Goal: Information Seeking & Learning: Learn about a topic

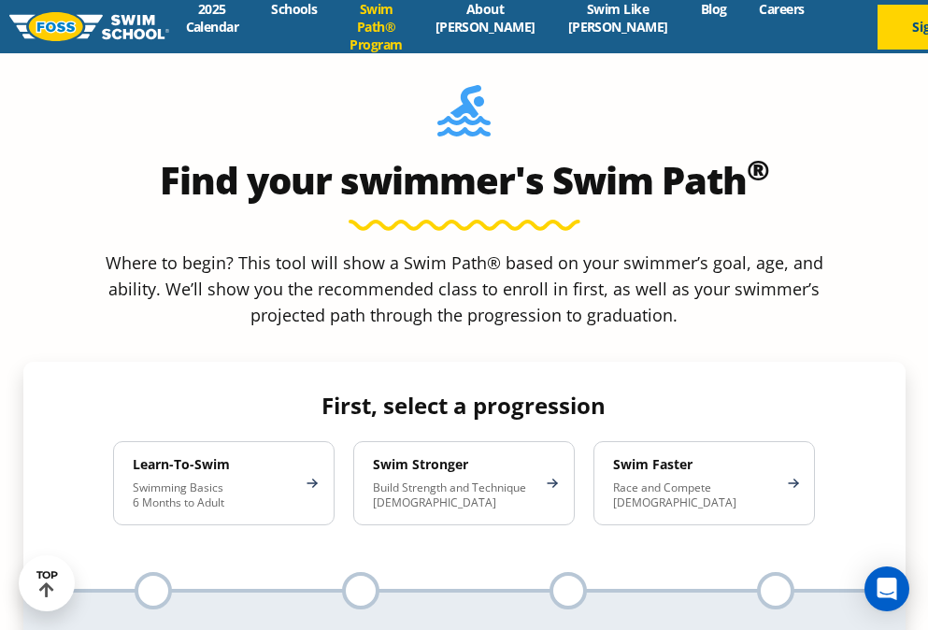
scroll to position [1616, 0]
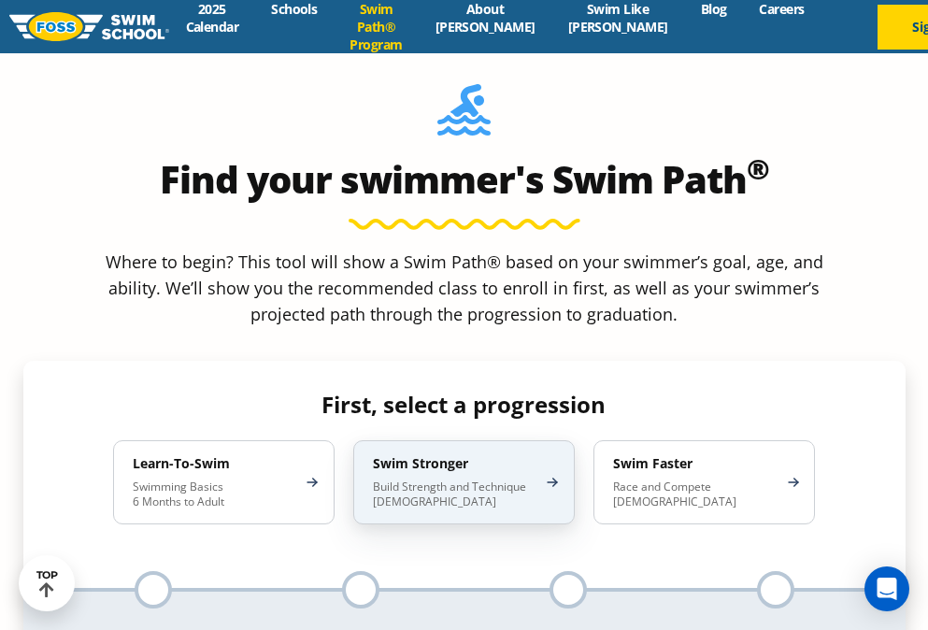
click at [481, 479] on p "Build Strength and Technique [DEMOGRAPHIC_DATA]" at bounding box center [454, 494] width 163 height 30
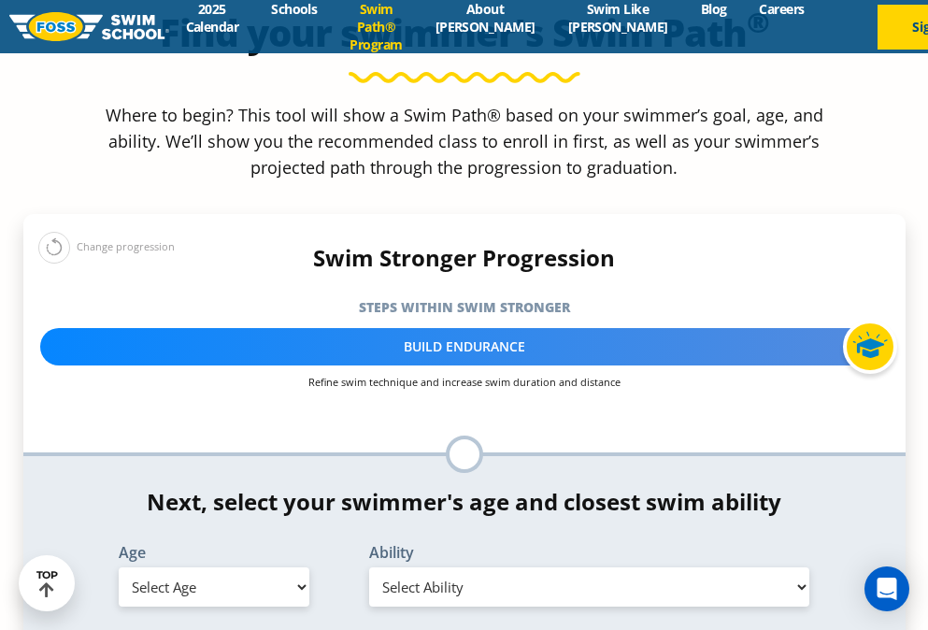
scroll to position [1762, 0]
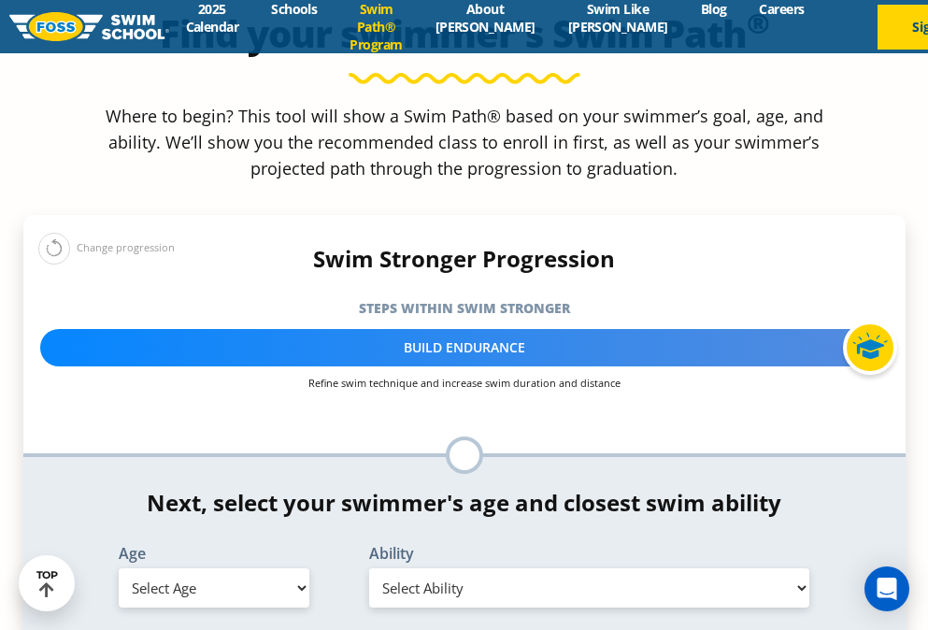
click at [455, 436] on div at bounding box center [464, 454] width 37 height 37
click at [195, 568] on select "Select Age [DEMOGRAPHIC_DATA] months - 1 year 1 year 2 years 3 years 4 years 5 …" at bounding box center [214, 587] width 191 height 39
select select "8-years"
click at [119, 568] on select "Select Age [DEMOGRAPHIC_DATA] months - 1 year 1 year 2 years 3 years 4 years 5 …" at bounding box center [214, 587] width 191 height 39
click at [402, 568] on select "Select Ability First in-water experience When in the water, reliant on a life j…" at bounding box center [589, 587] width 441 height 39
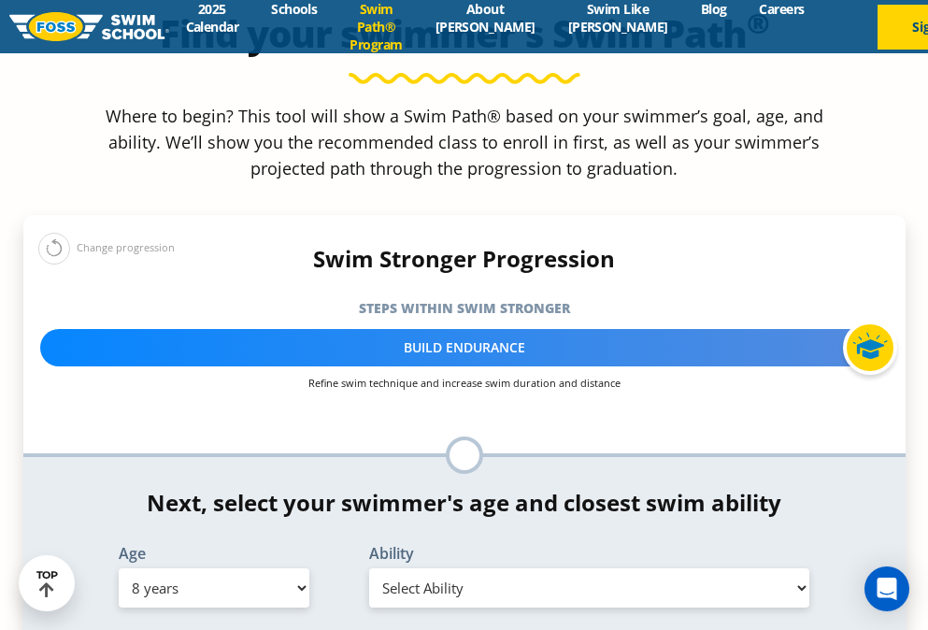
select select "8-years-swims-front-crawl-and-backstroke-for-25-ft-with-a-flip-from-stomach-to-…"
click at [369, 568] on select "Select Ability First in-water experience When in the water, reliant on a life j…" at bounding box center [589, 587] width 441 height 39
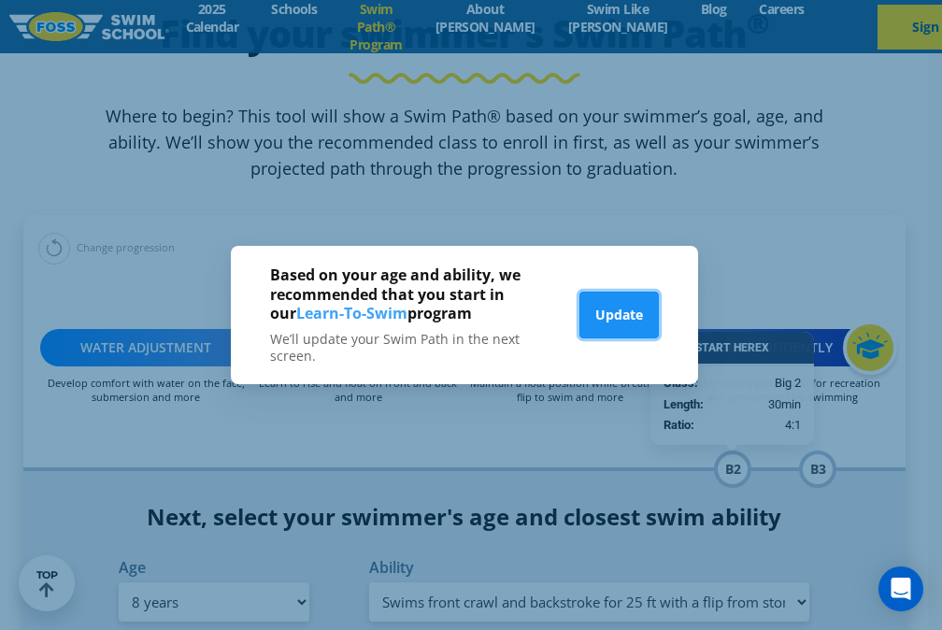
click at [610, 319] on button "Update" at bounding box center [618, 314] width 79 height 47
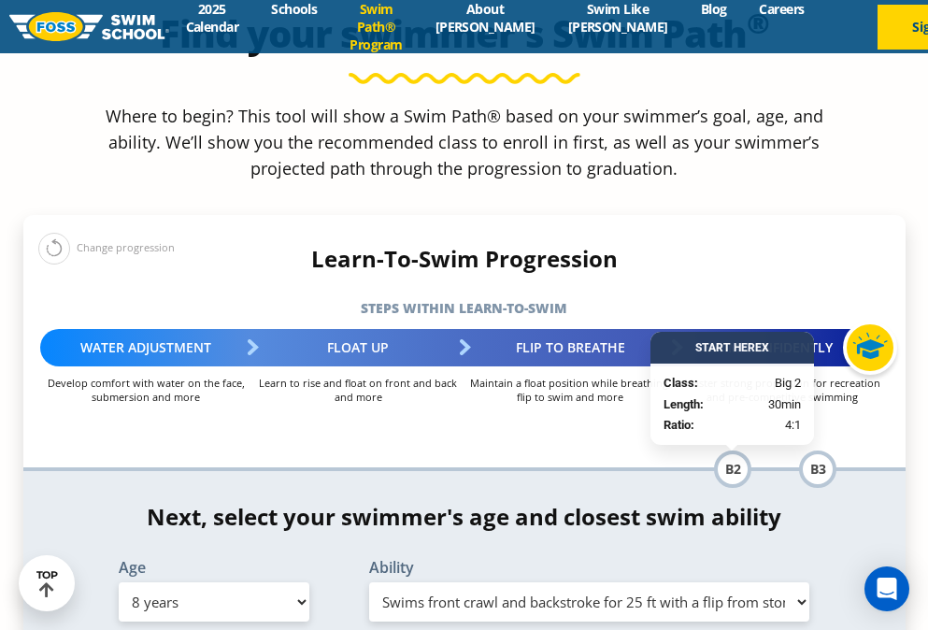
click at [630, 471] on div "*In this class, your swimmer will focus on multiple steps within the progressio…" at bounding box center [464, 566] width 882 height 190
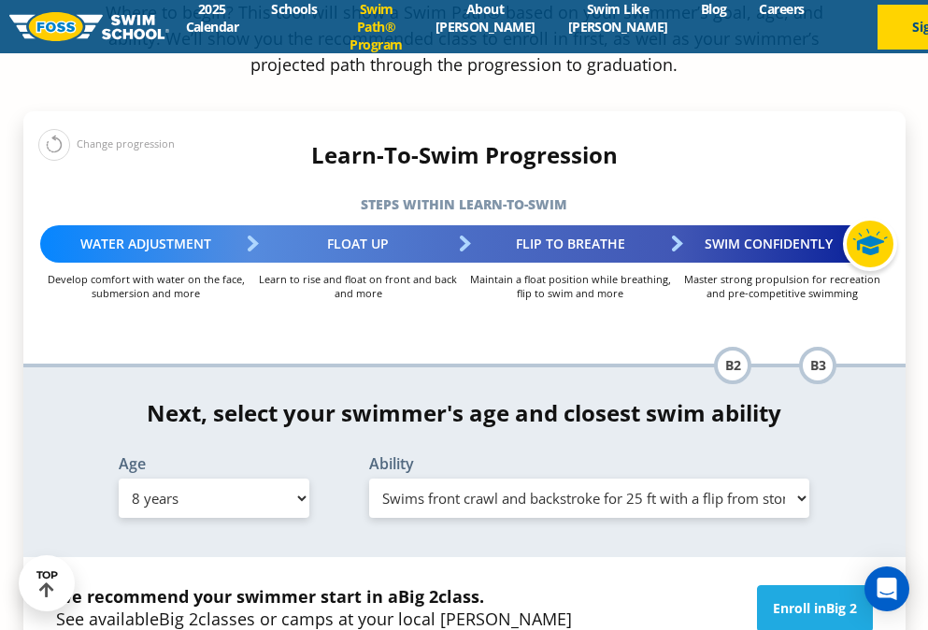
scroll to position [1866, 0]
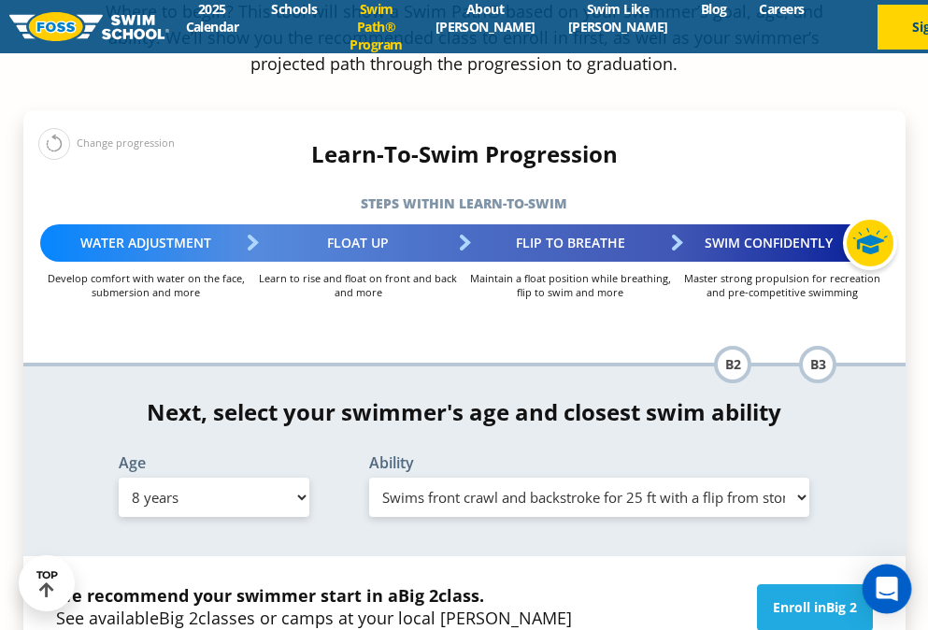
click at [873, 584] on div "Open Intercom Messenger" at bounding box center [887, 589] width 50 height 50
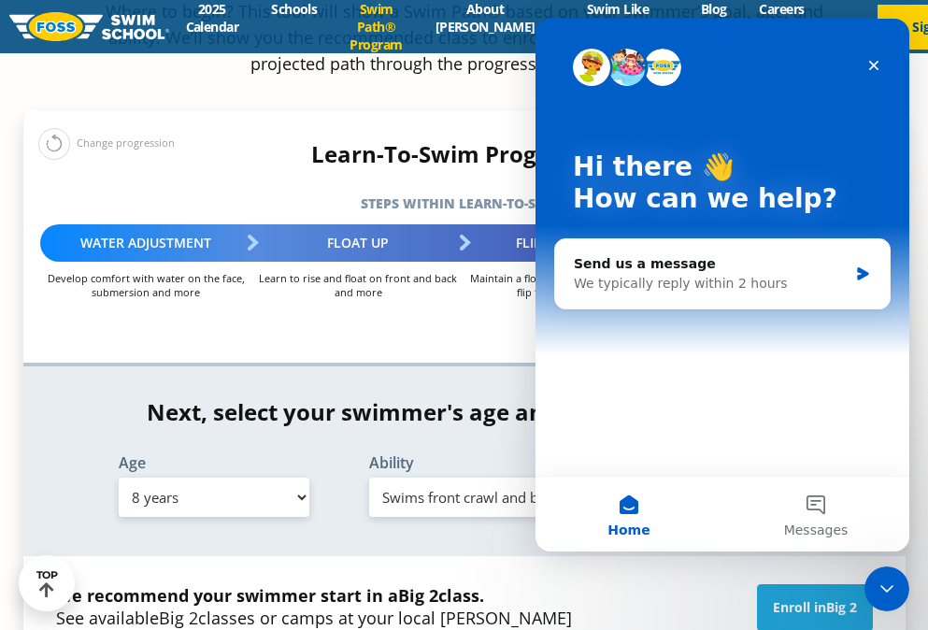
scroll to position [0, 0]
click at [701, 273] on div "Send us a message" at bounding box center [711, 264] width 274 height 20
